Goal: Task Accomplishment & Management: Manage account settings

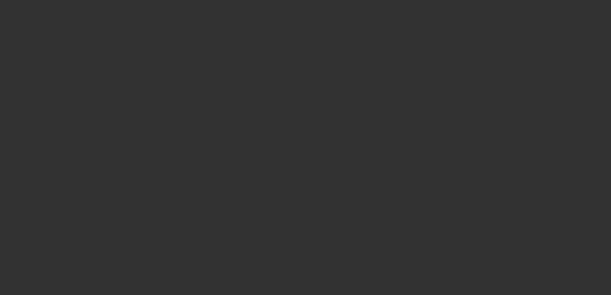
select select "3"
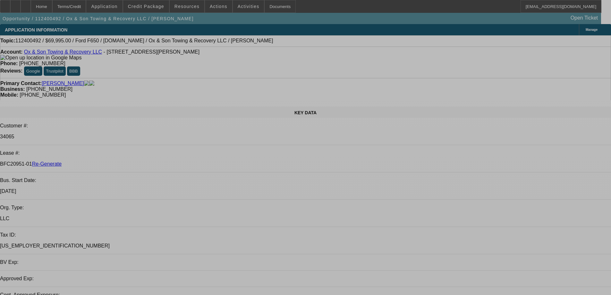
select select "0"
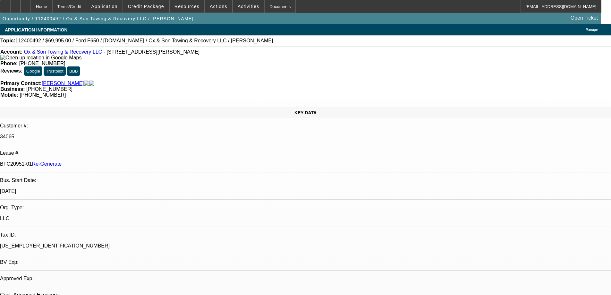
select select "3"
select select "0"
select select "6"
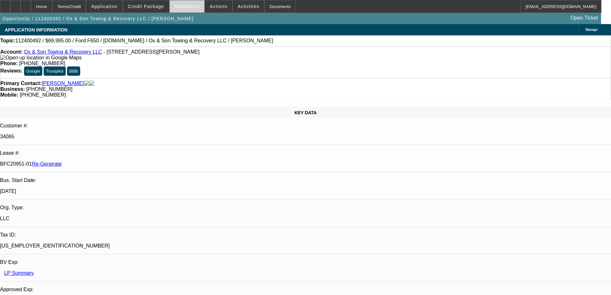
click at [193, 6] on span "Resources" at bounding box center [187, 6] width 25 height 5
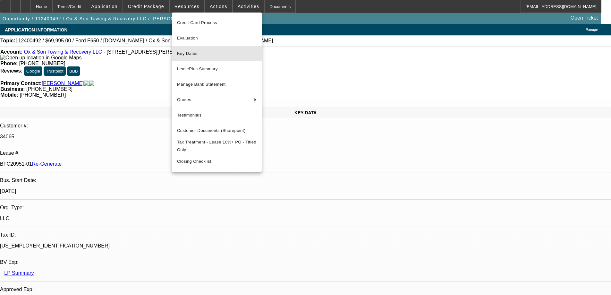
click at [191, 54] on span "Key Dates" at bounding box center [217, 54] width 80 height 8
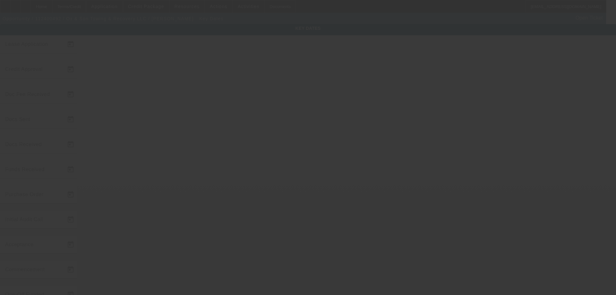
type input "[DATE]"
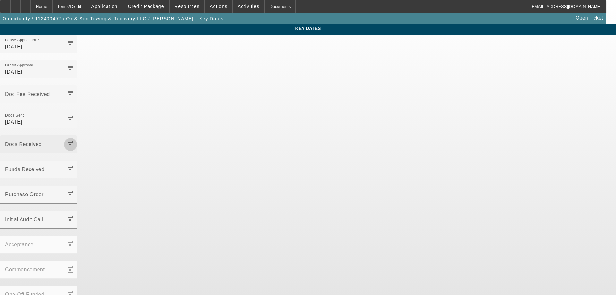
click at [78, 137] on span "Open calendar" at bounding box center [70, 144] width 15 height 15
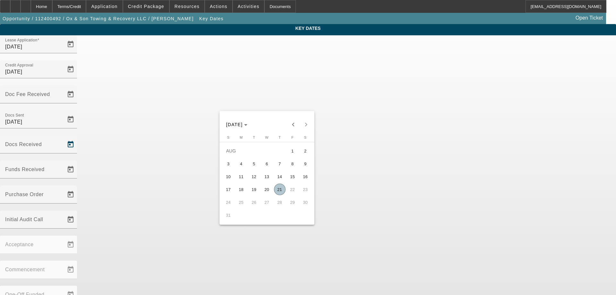
click at [280, 188] on span "21" at bounding box center [280, 190] width 12 height 12
type input "[DATE]"
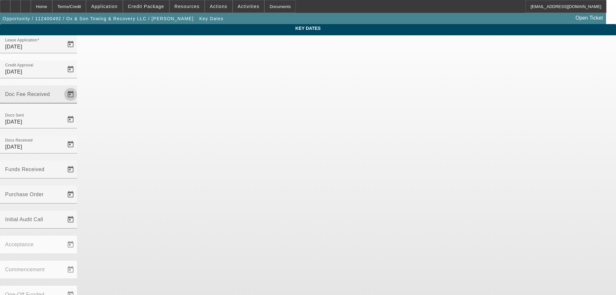
click at [78, 87] on span "Open calendar" at bounding box center [70, 94] width 15 height 15
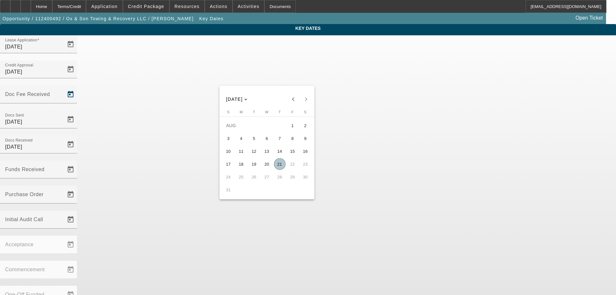
click at [278, 167] on span "21" at bounding box center [280, 164] width 12 height 12
type input "[DATE]"
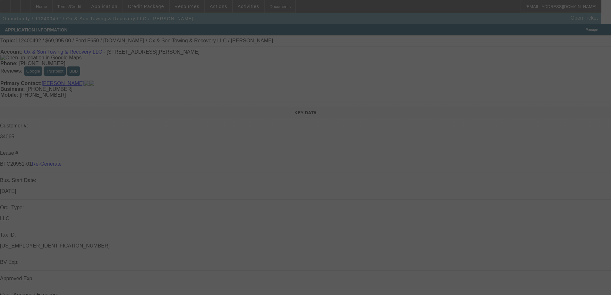
select select "3"
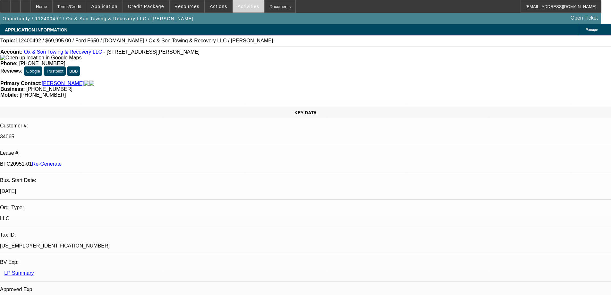
select select "0"
select select "3"
select select "0"
select select "6"
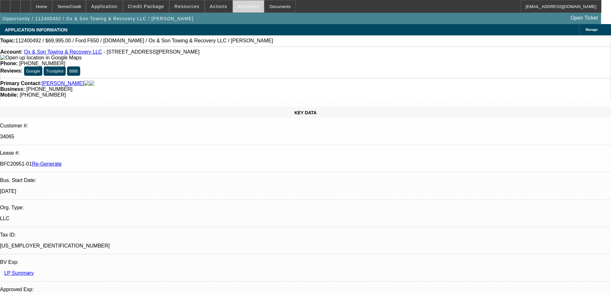
click at [238, 8] on span "Activities" at bounding box center [249, 6] width 22 height 5
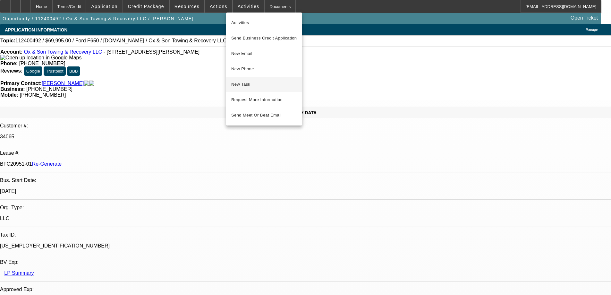
click at [242, 82] on span "New Task" at bounding box center [264, 85] width 66 height 8
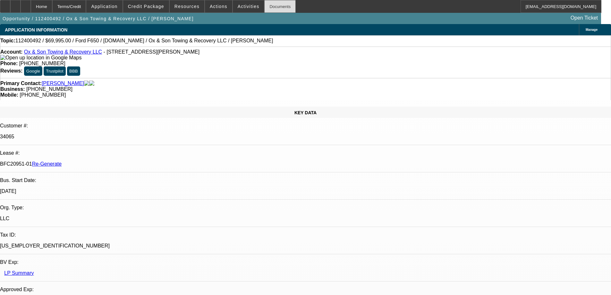
click at [264, 3] on div "Documents" at bounding box center [279, 6] width 31 height 13
